Goal: Task Accomplishment & Management: Manage account settings

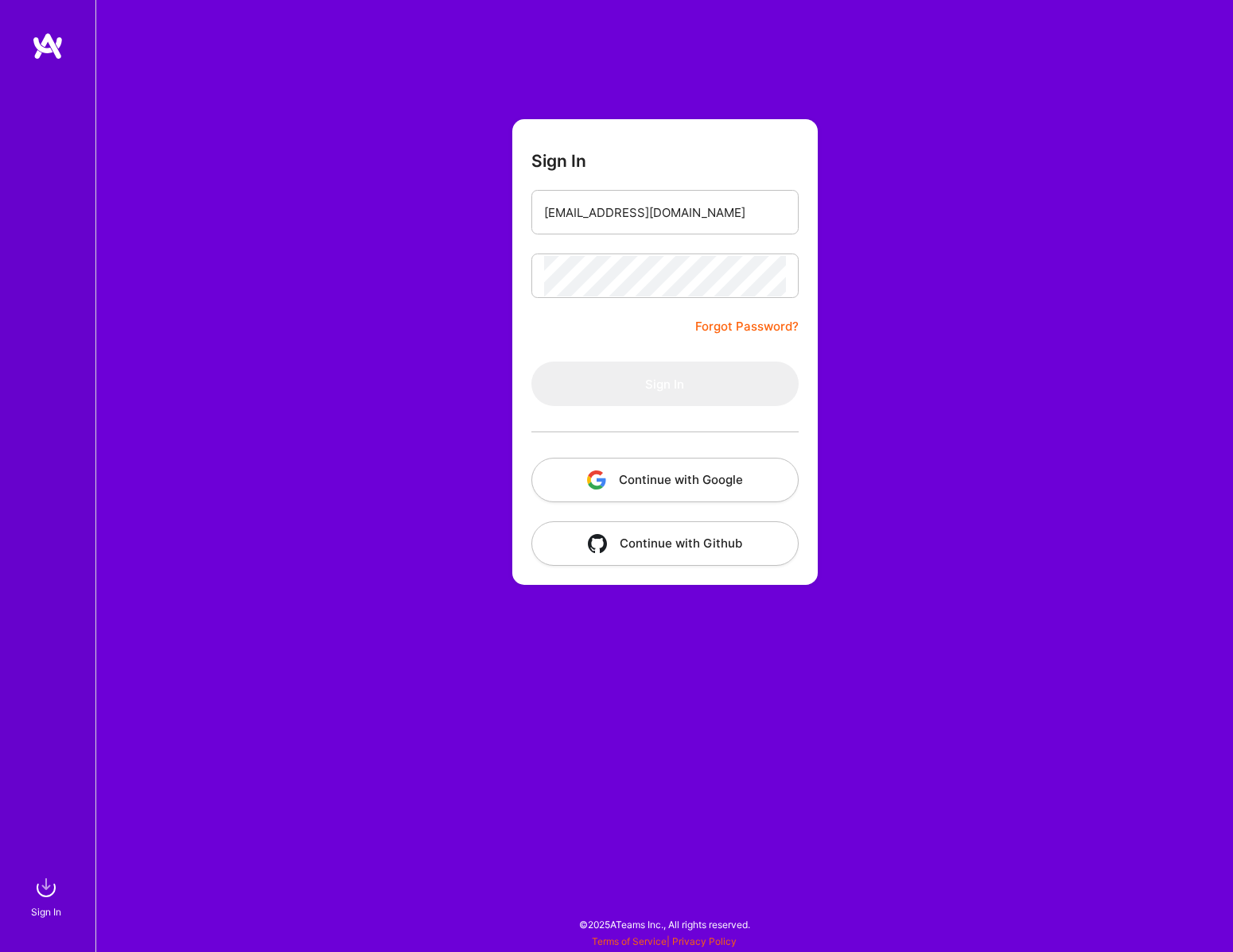
click at [761, 475] on button "Continue with Google" at bounding box center [664, 481] width 267 height 45
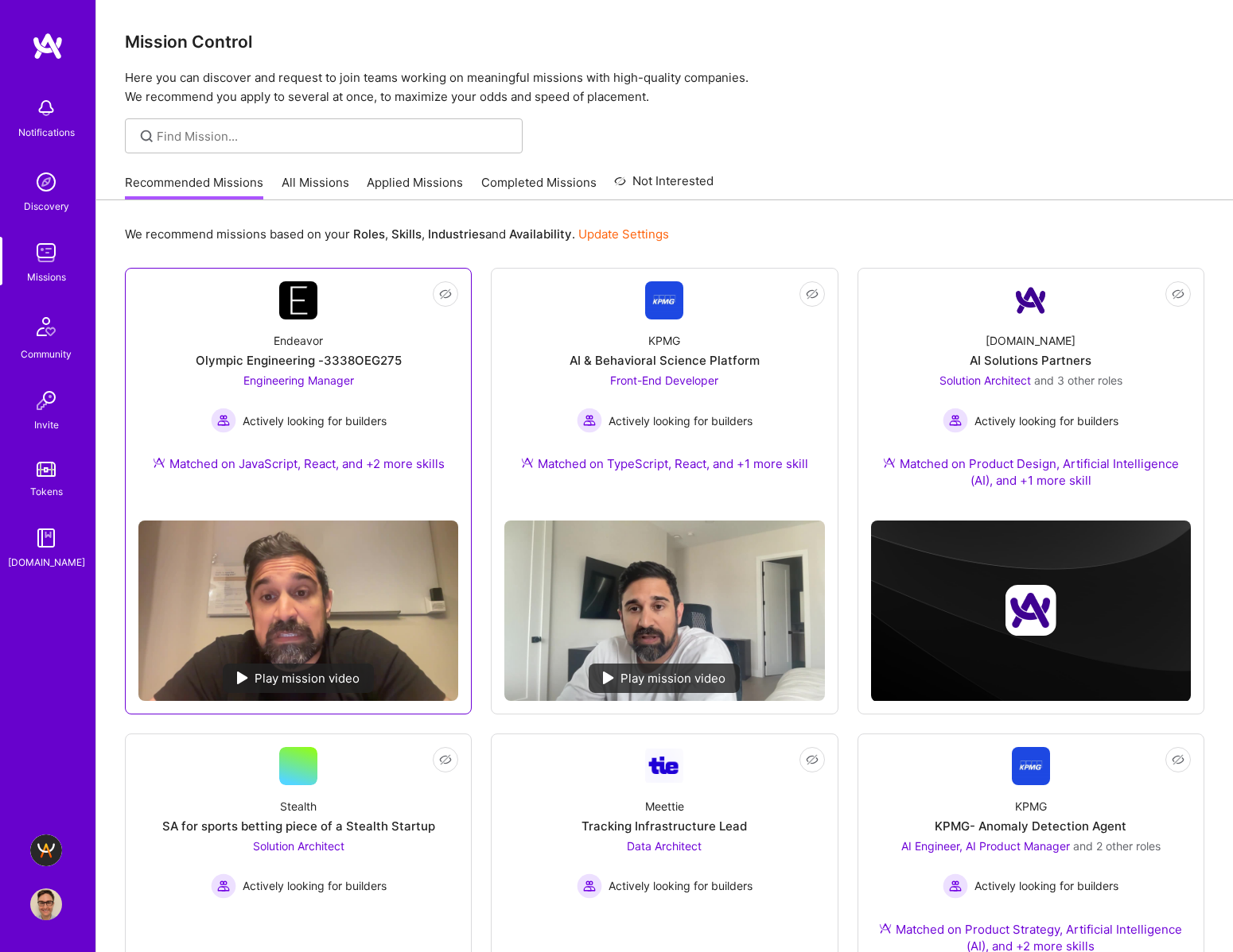
click at [340, 354] on div "Olympic Engineering -3338OEG275" at bounding box center [298, 360] width 206 height 17
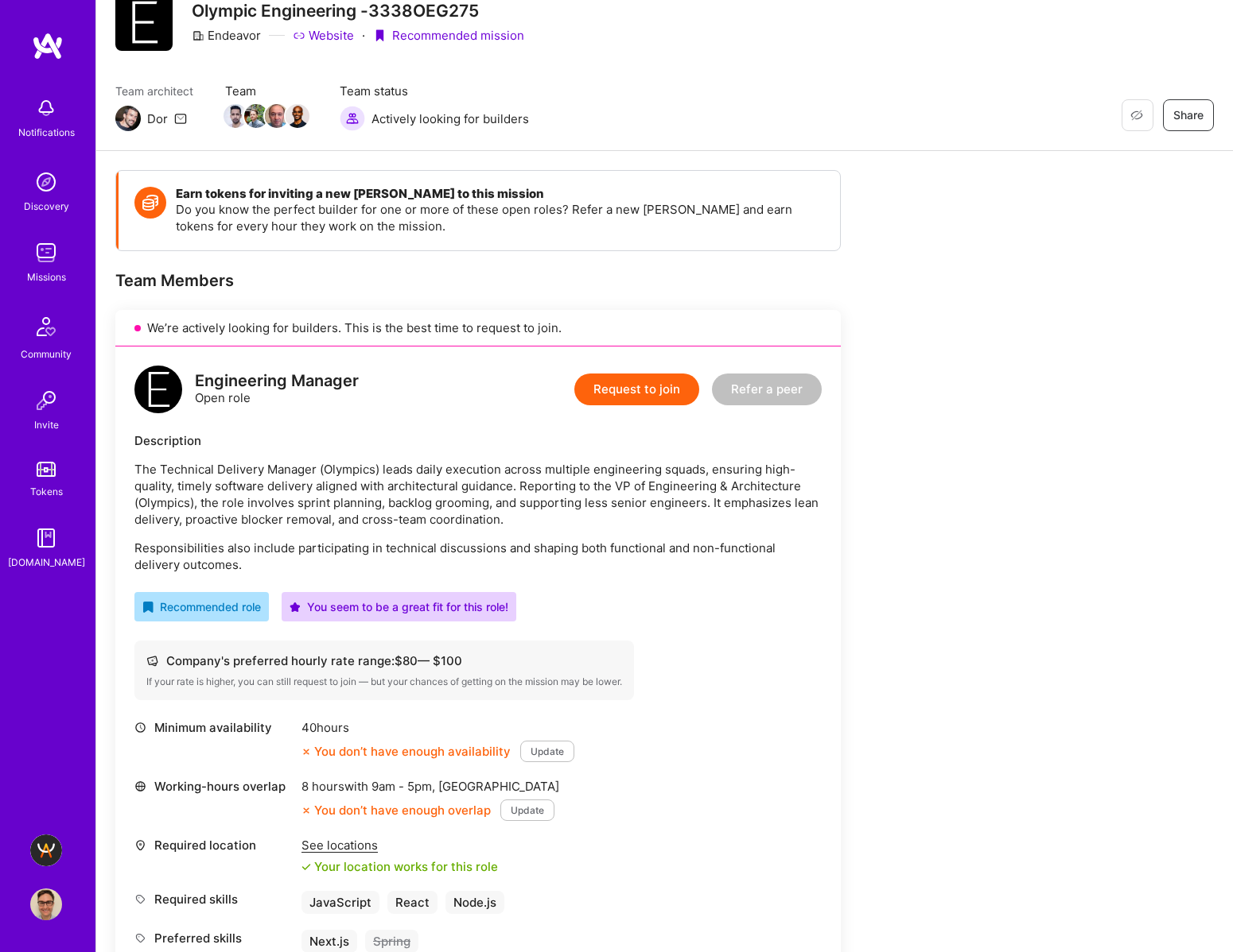
scroll to position [63, 0]
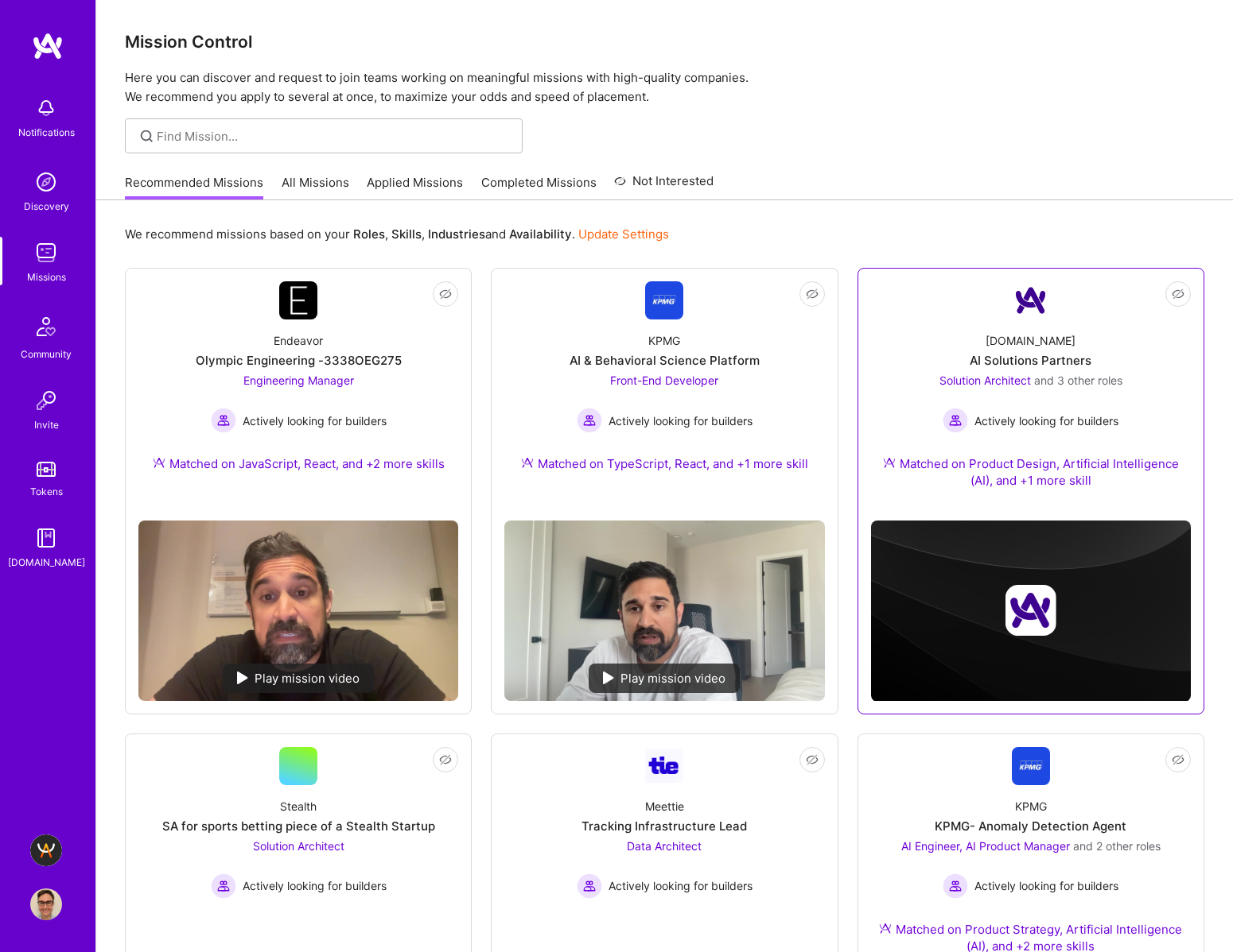
click at [1110, 360] on div "[DOMAIN_NAME] AI Solutions Partners Solution Architect and 3 other roles Active…" at bounding box center [1031, 413] width 320 height 189
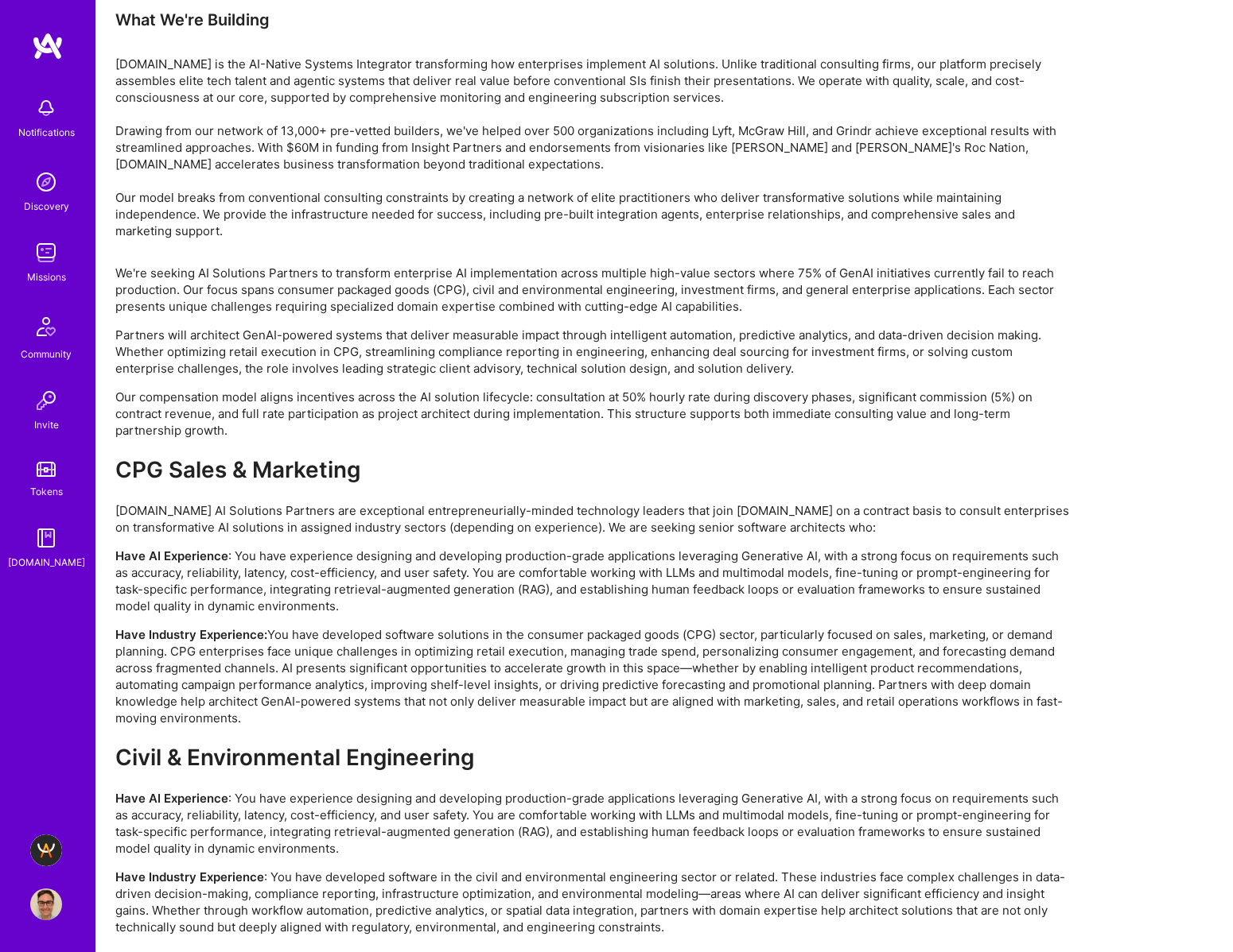
scroll to position [2828, 0]
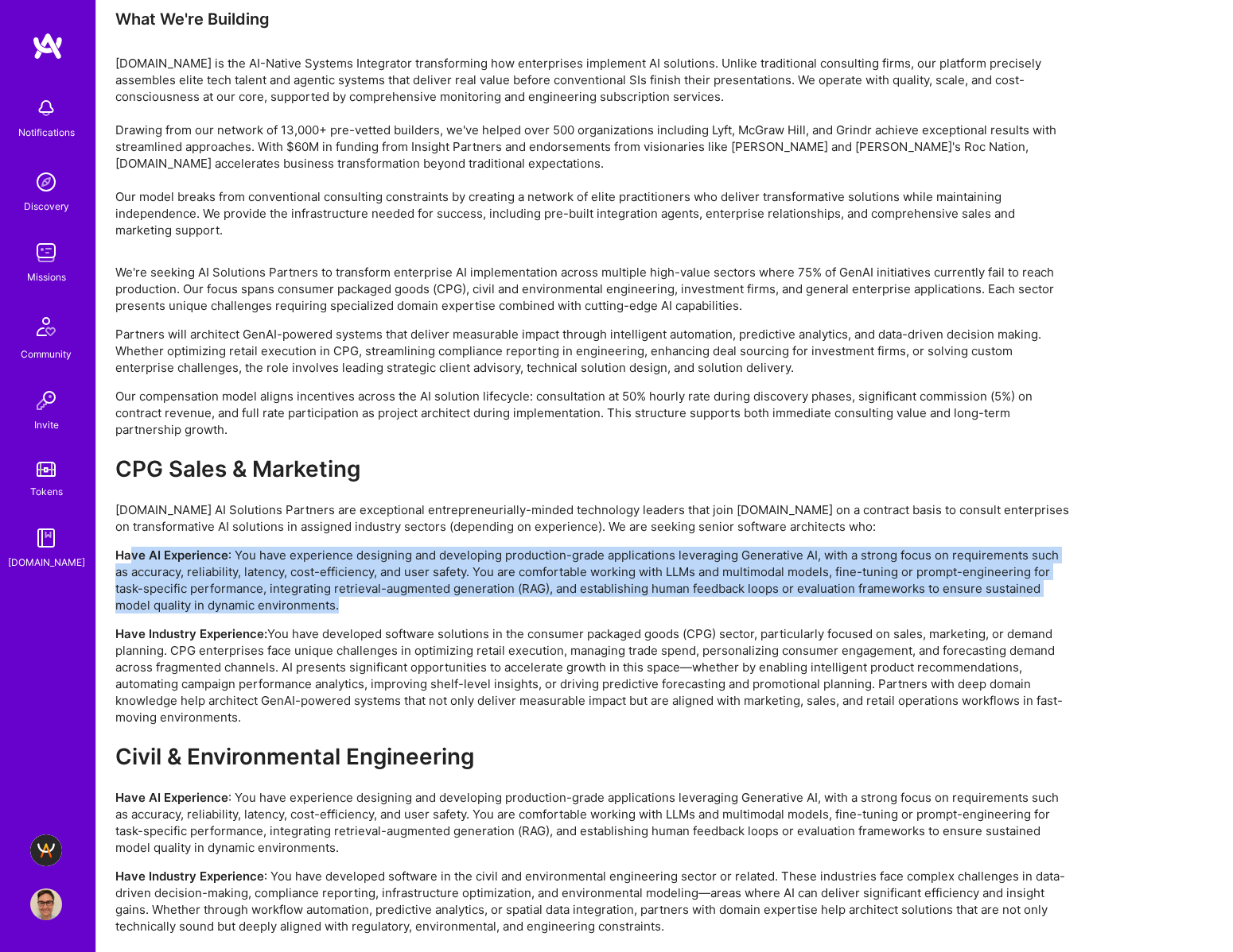
drag, startPoint x: 344, startPoint y: 608, endPoint x: 130, endPoint y: 563, distance: 218.7
click at [130, 563] on p "Have AI Experience : You have experience designing and developing production-gr…" at bounding box center [593, 581] width 954 height 66
click at [436, 607] on p "Have AI Experience : You have experience designing and developing production-gr…" at bounding box center [593, 581] width 954 height 66
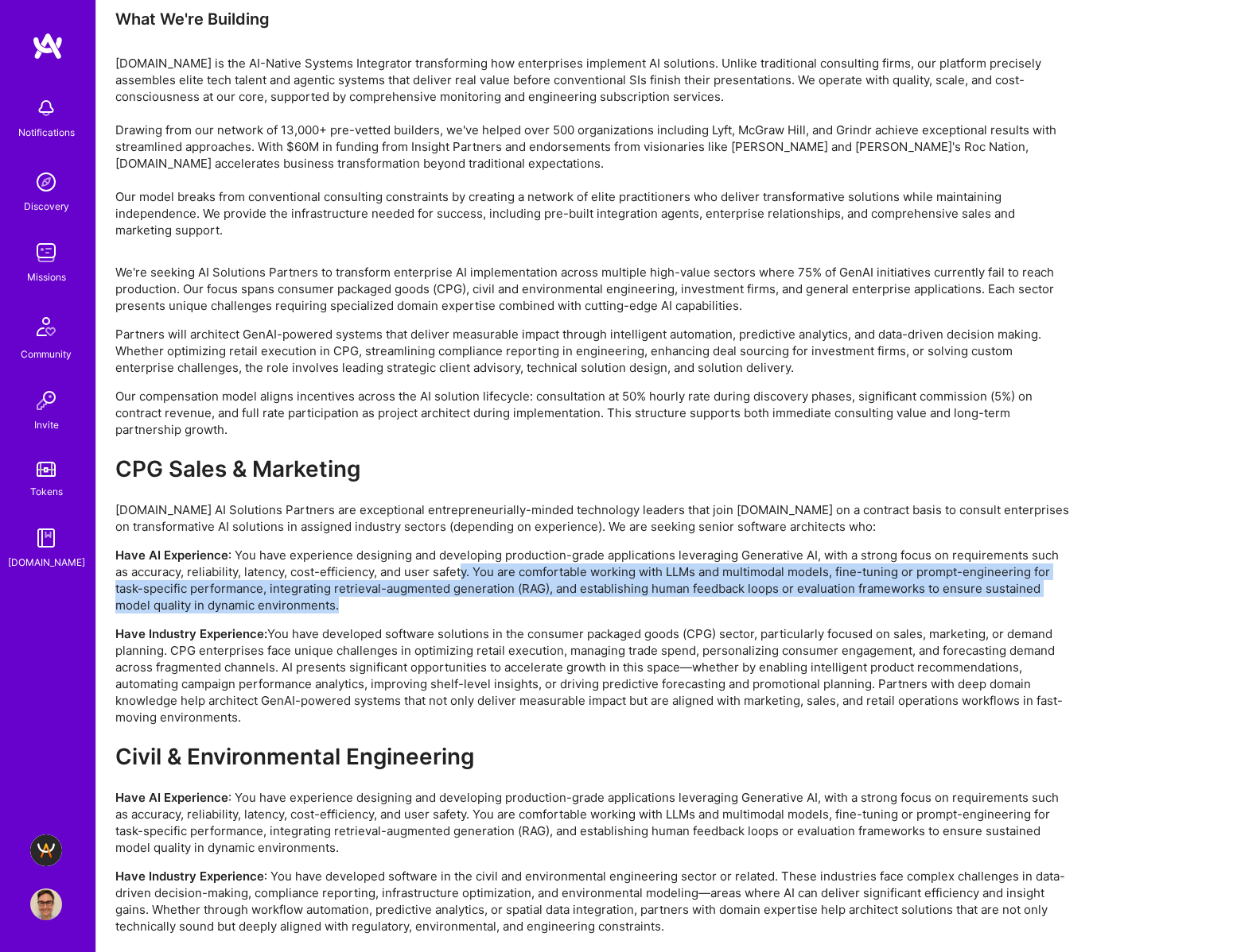
drag, startPoint x: 452, startPoint y: 578, endPoint x: 483, endPoint y: 616, distance: 49.0
click at [483, 616] on div "We're seeking AI Solutions Partners to transform enterprise AI implementation a…" at bounding box center [593, 794] width 954 height 1060
click at [491, 607] on p "Have AI Experience : You have experience designing and developing production-gr…" at bounding box center [593, 581] width 954 height 66
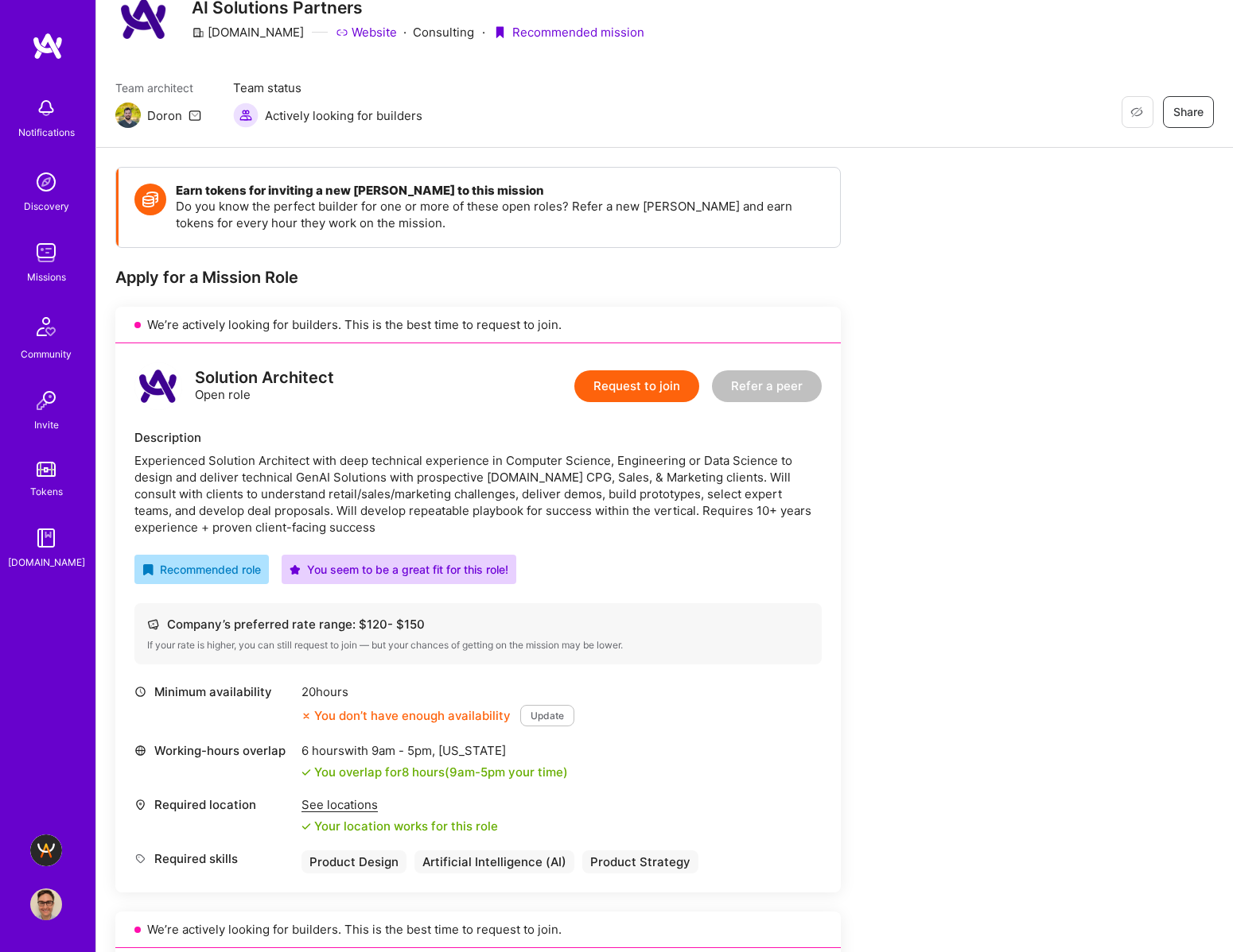
scroll to position [0, 0]
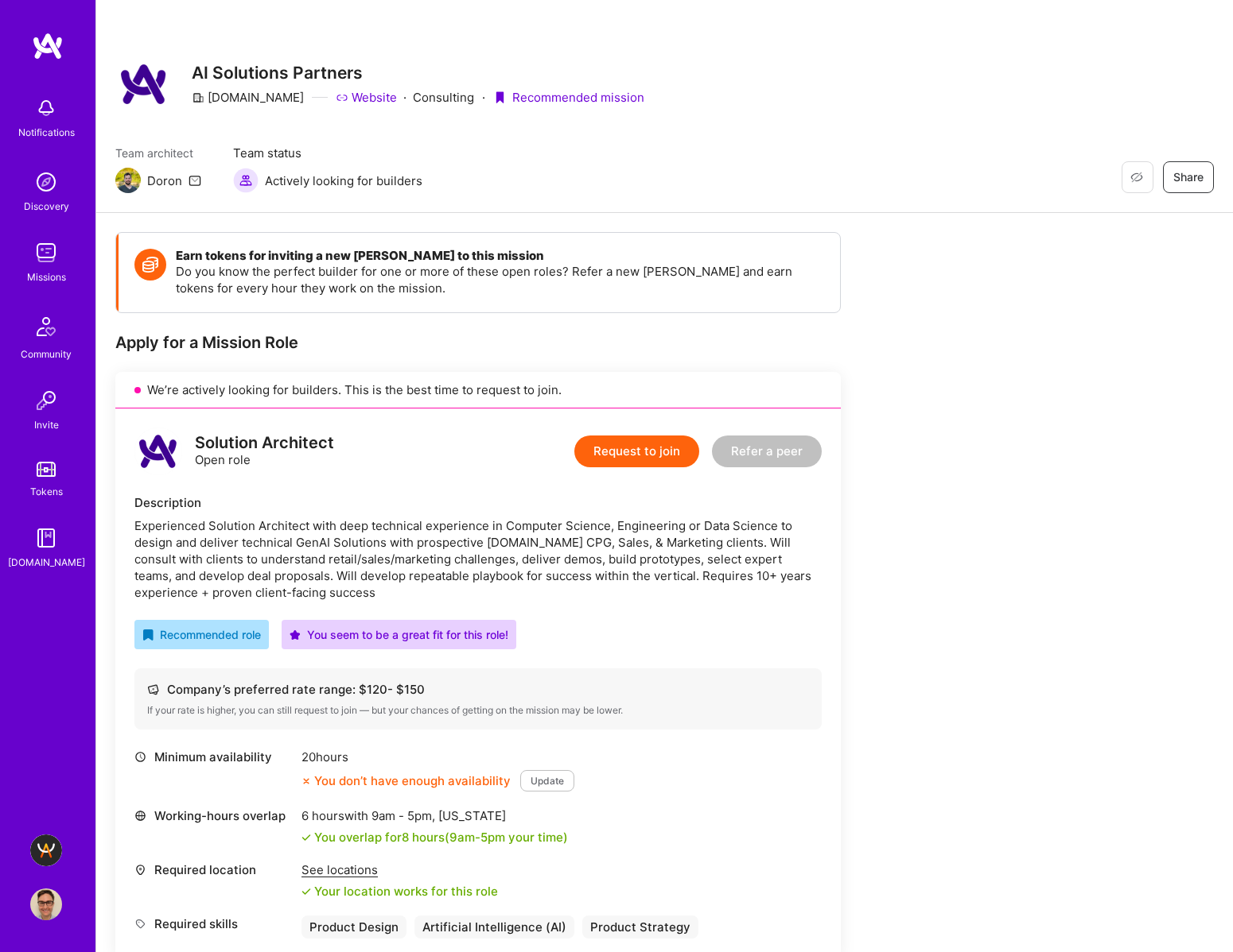
click at [48, 919] on img at bounding box center [46, 904] width 32 height 32
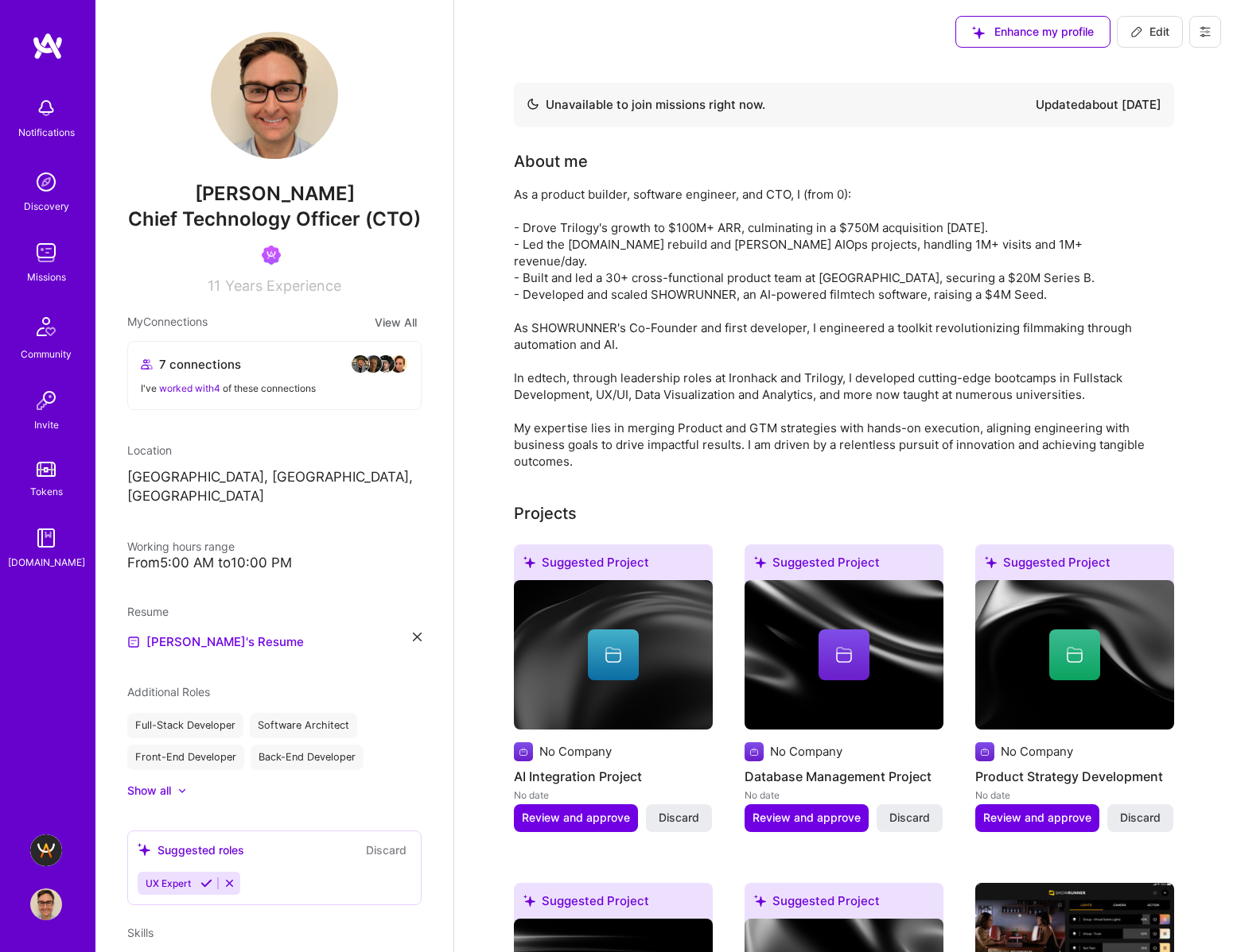
click at [1138, 35] on icon at bounding box center [1136, 31] width 13 height 13
select select "US"
select select "Not Available"
select select "1 Month"
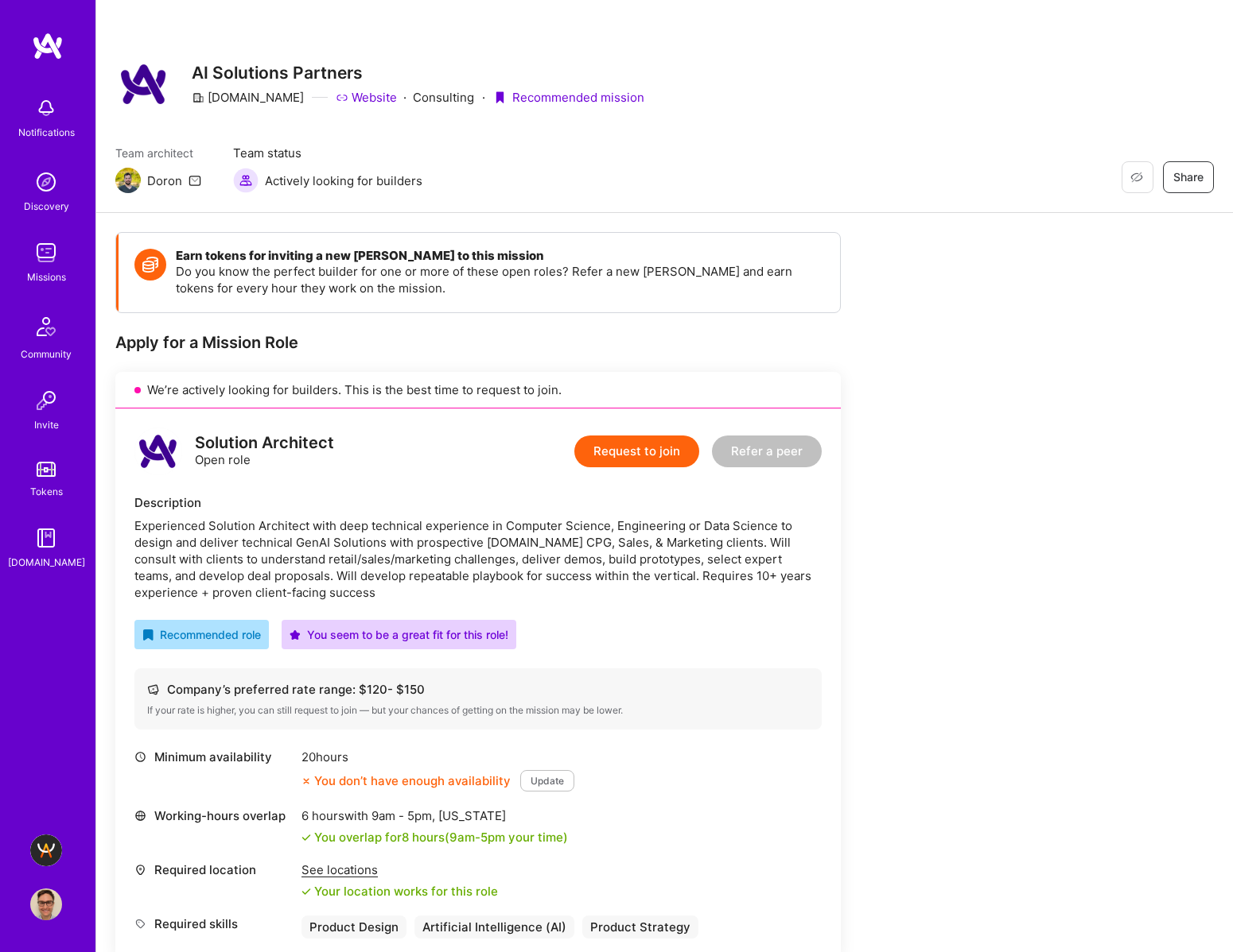
click at [32, 927] on div "Notifications Discovery Missions Community Invite Tokens [DOMAIN_NAME] [DOMAIN_…" at bounding box center [48, 476] width 96 height 952
click at [46, 901] on img at bounding box center [46, 904] width 32 height 32
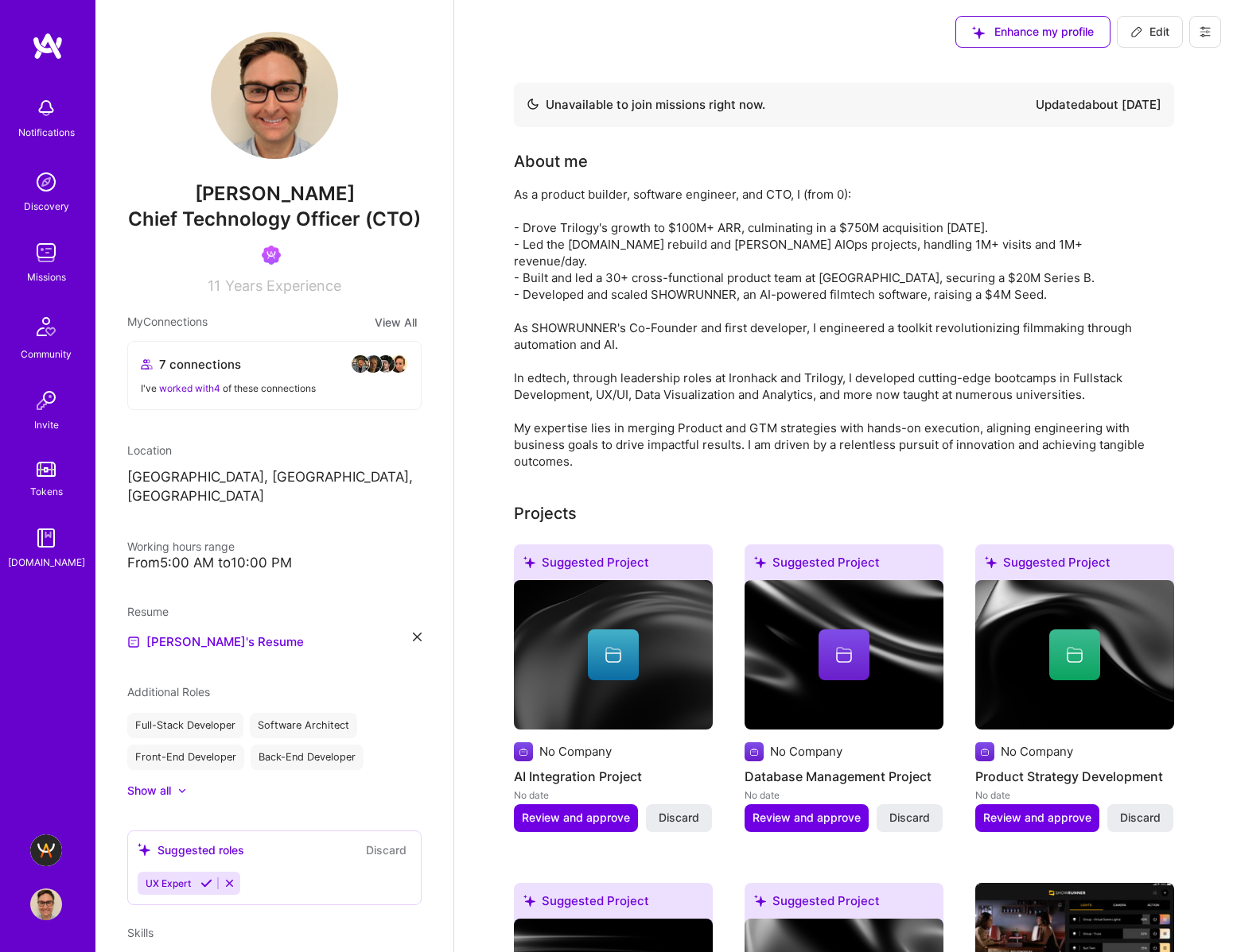
click at [1202, 25] on icon at bounding box center [1205, 31] width 13 height 13
click at [1191, 75] on button "Settings" at bounding box center [1162, 67] width 119 height 40
